Goal: Task Accomplishment & Management: Use online tool/utility

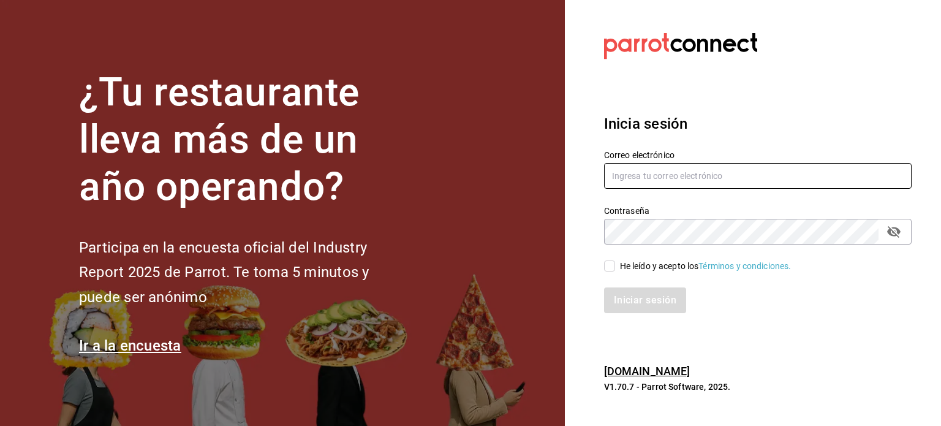
type input "[EMAIL_ADDRESS][PERSON_NAME][DOMAIN_NAME]"
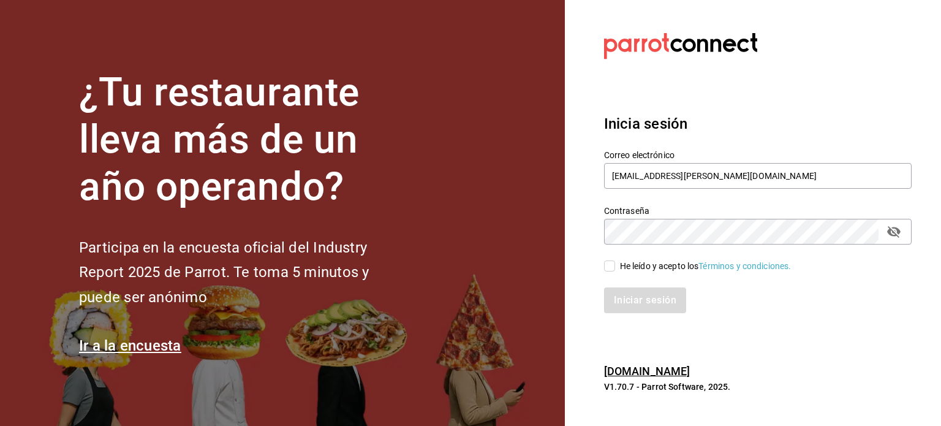
click at [607, 266] on input "He leído y acepto los Términos y condiciones." at bounding box center [609, 265] width 11 height 11
checkbox input "true"
click at [629, 300] on button "Iniciar sesión" at bounding box center [645, 300] width 83 height 26
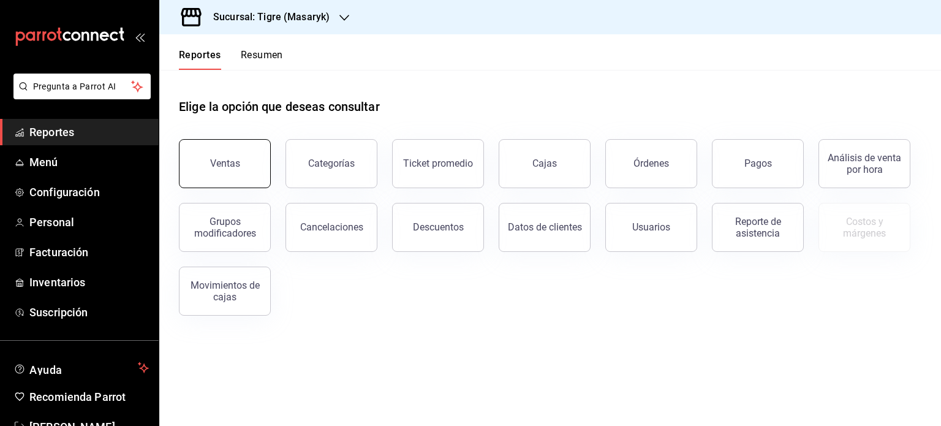
click at [233, 162] on div "Ventas" at bounding box center [225, 163] width 30 height 12
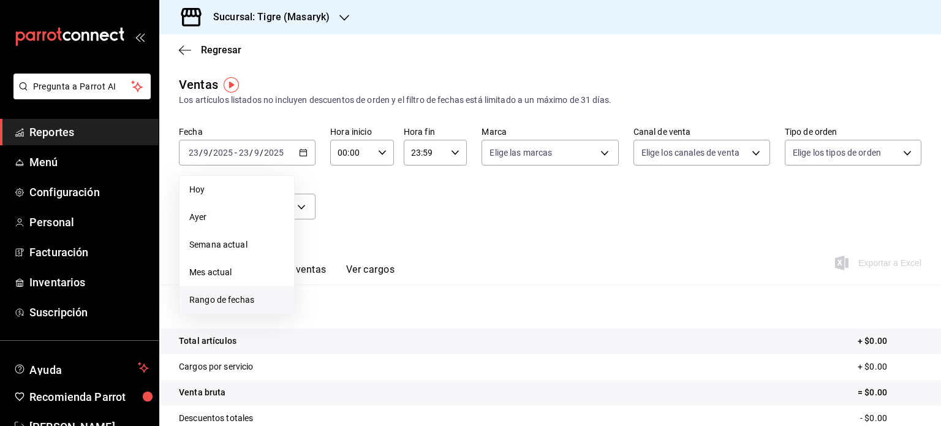
click at [209, 298] on span "Rango de fechas" at bounding box center [236, 299] width 95 height 13
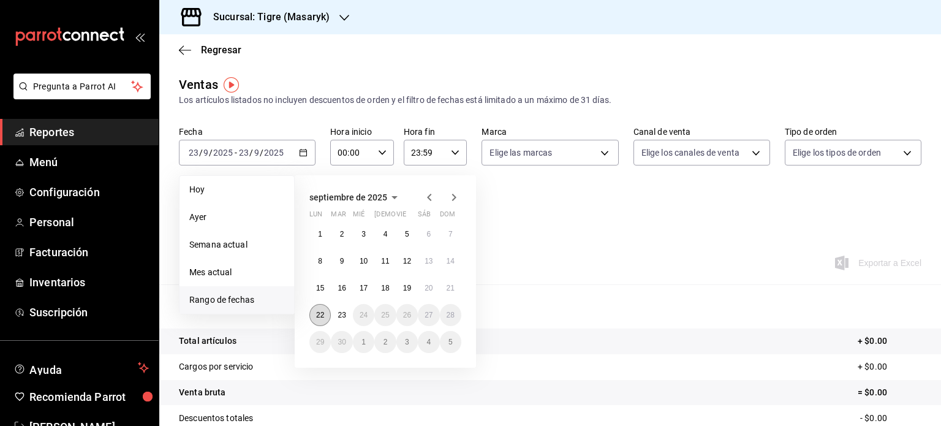
click at [318, 311] on abbr "22" at bounding box center [320, 314] width 8 height 9
click at [345, 310] on abbr "23" at bounding box center [341, 314] width 8 height 9
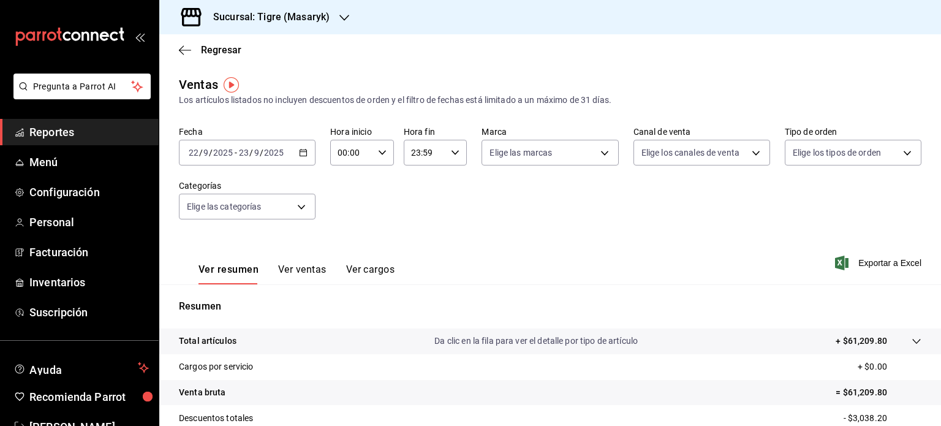
click at [382, 154] on icon "button" at bounding box center [382, 152] width 9 height 9
click at [342, 257] on button "05" at bounding box center [344, 248] width 26 height 24
type input "05:00"
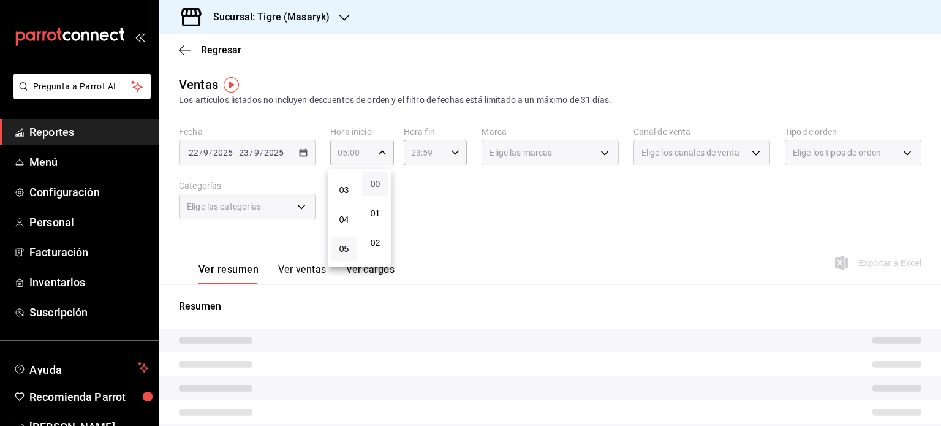
click at [380, 186] on span "00" at bounding box center [375, 184] width 12 height 10
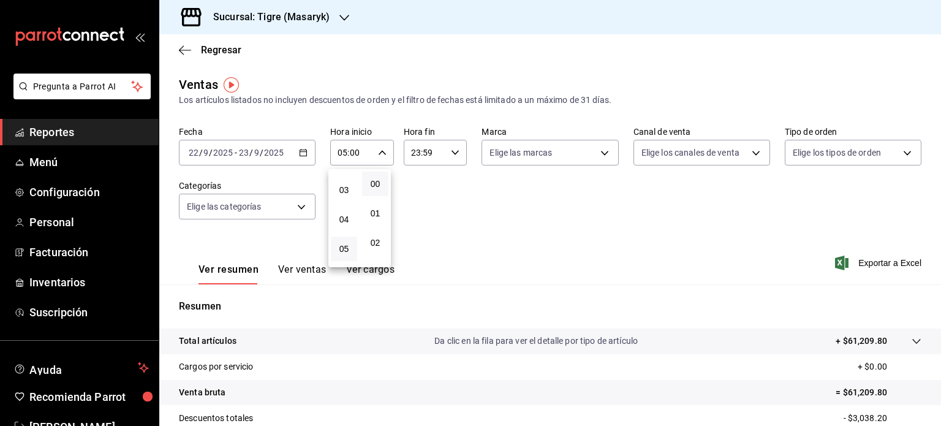
click at [456, 156] on div at bounding box center [470, 213] width 941 height 426
click at [456, 156] on icon "button" at bounding box center [455, 152] width 9 height 9
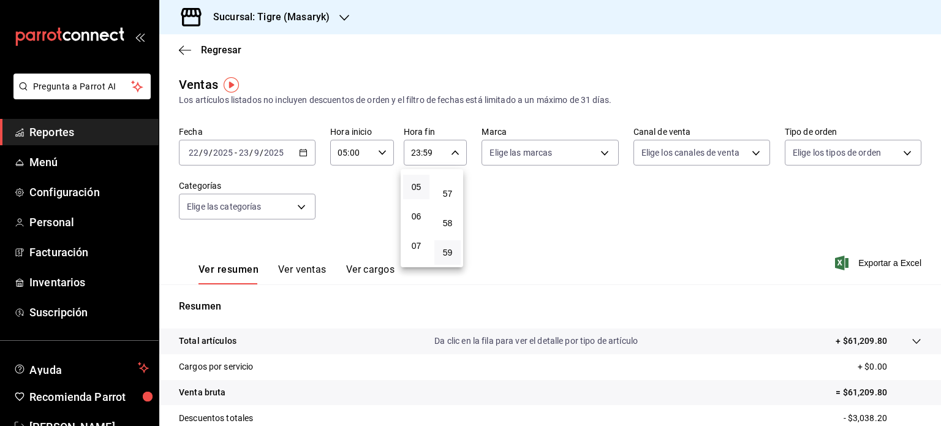
click at [418, 196] on button "05" at bounding box center [416, 187] width 26 height 24
click at [446, 173] on button "00" at bounding box center [447, 183] width 26 height 24
type input "05:00"
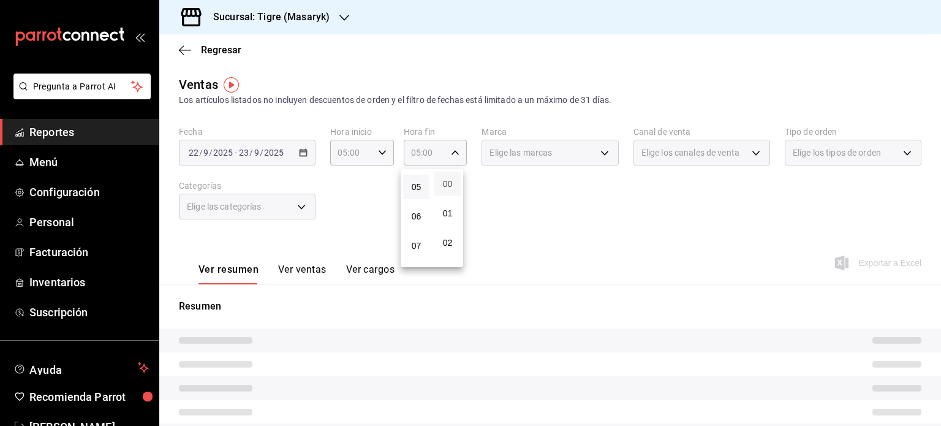
click at [447, 182] on span "00" at bounding box center [448, 184] width 12 height 10
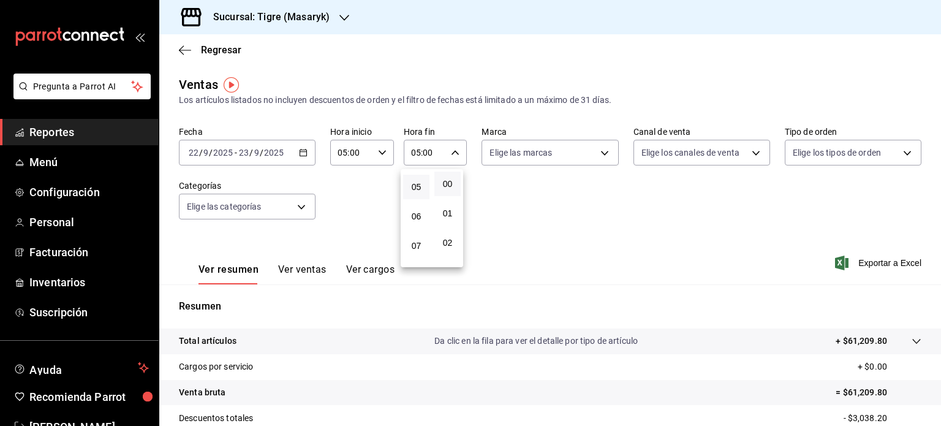
click at [609, 258] on div at bounding box center [470, 213] width 941 height 426
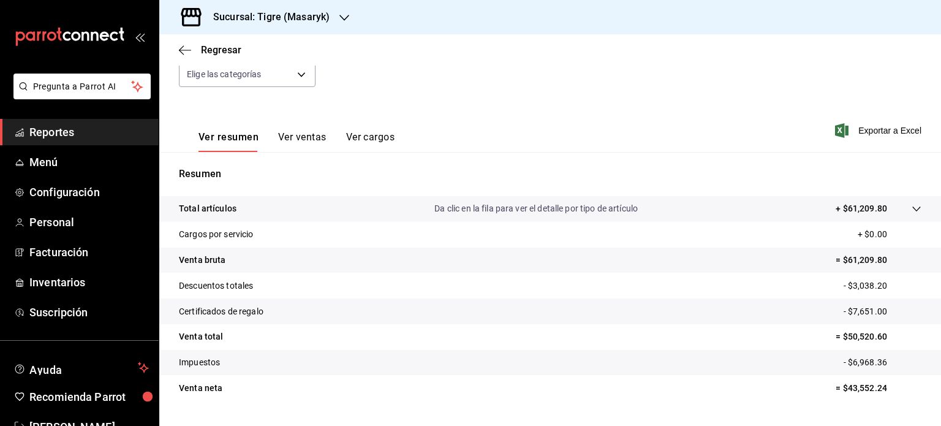
scroll to position [161, 0]
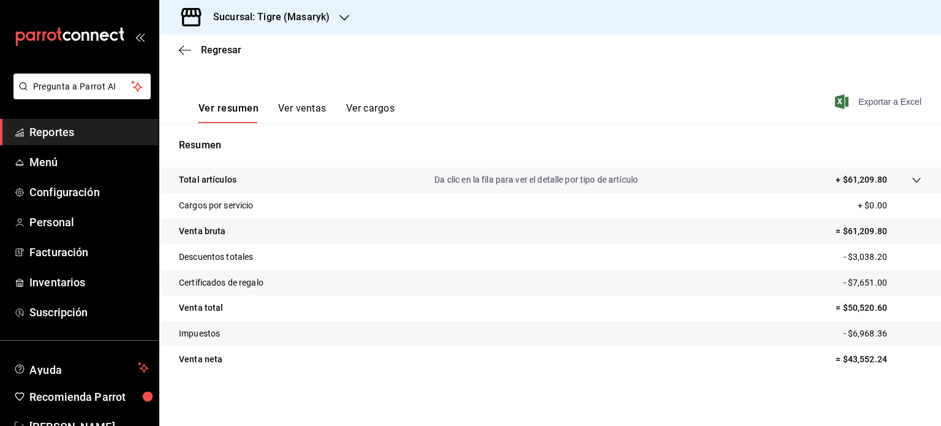
click at [838, 102] on icon "button" at bounding box center [841, 101] width 13 height 15
click at [838, 102] on div "Exportando a excel..." at bounding box center [871, 101] width 99 height 11
click at [838, 102] on icon "button" at bounding box center [841, 101] width 13 height 15
click at [184, 51] on icon "button" at bounding box center [185, 50] width 12 height 11
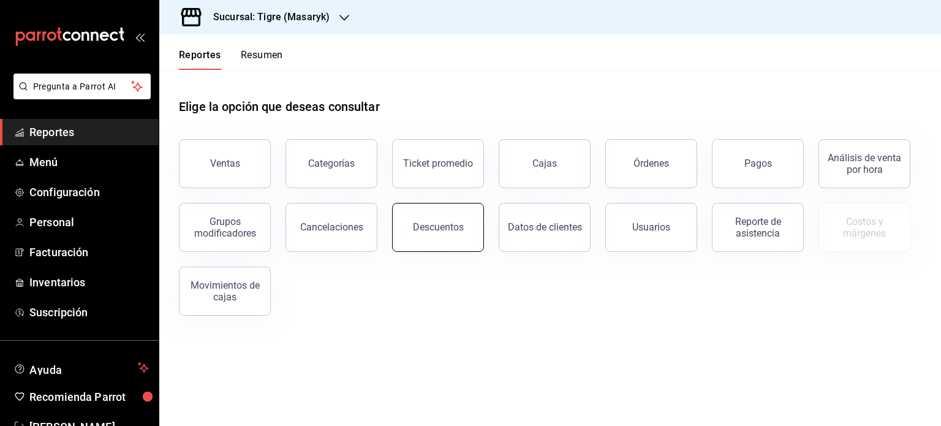
click at [421, 212] on button "Descuentos" at bounding box center [438, 227] width 92 height 49
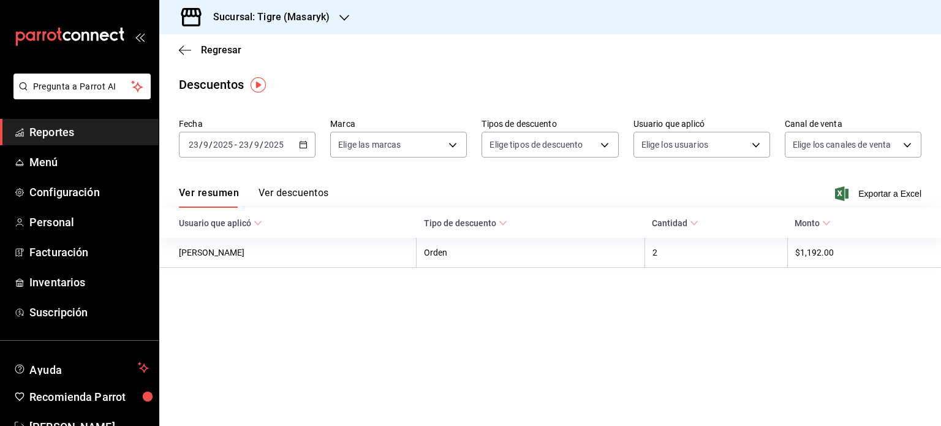
click at [307, 149] on icon "button" at bounding box center [303, 144] width 9 height 9
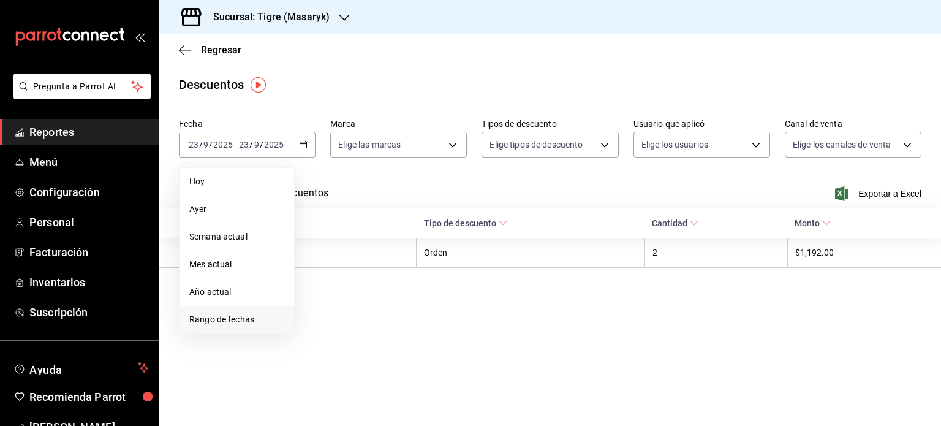
click at [230, 323] on span "Rango de fechas" at bounding box center [236, 319] width 95 height 13
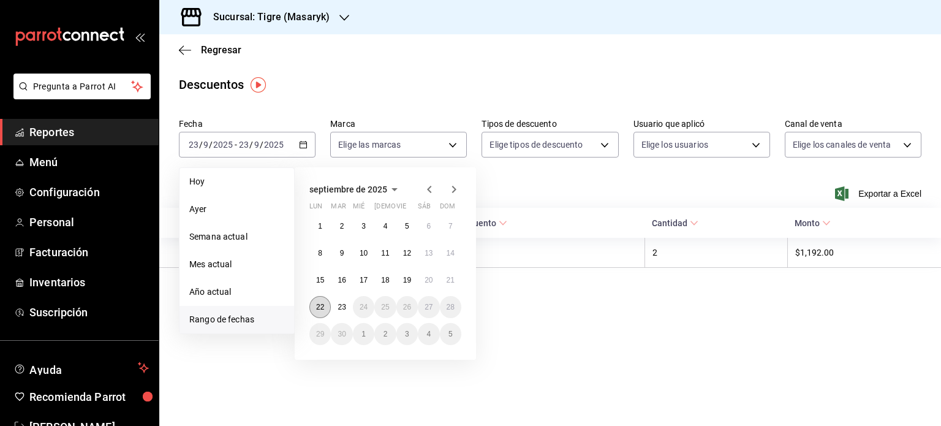
click at [316, 307] on abbr "22" at bounding box center [320, 307] width 8 height 9
click at [340, 306] on abbr "23" at bounding box center [341, 307] width 8 height 9
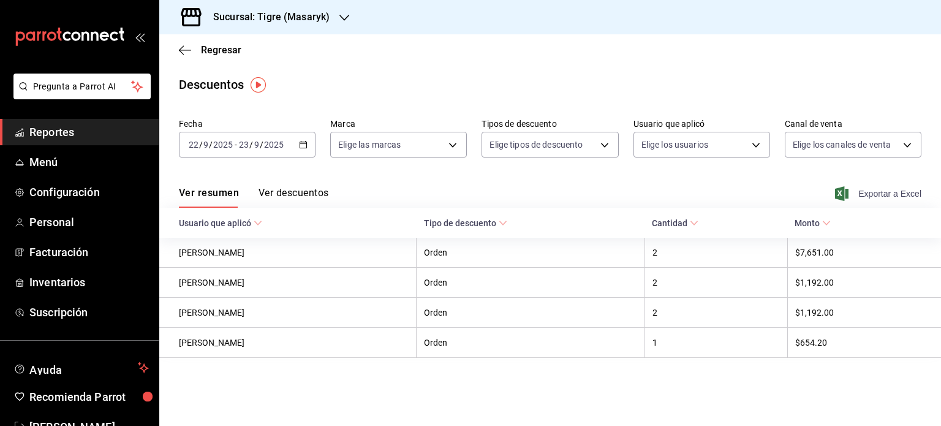
click at [884, 194] on span "Exportar a Excel" at bounding box center [879, 193] width 84 height 15
